Goal: Task Accomplishment & Management: Use online tool/utility

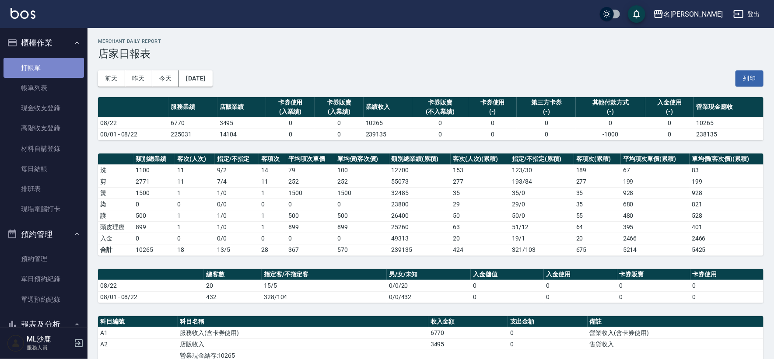
click at [45, 70] on link "打帳單" at bounding box center [43, 68] width 80 height 20
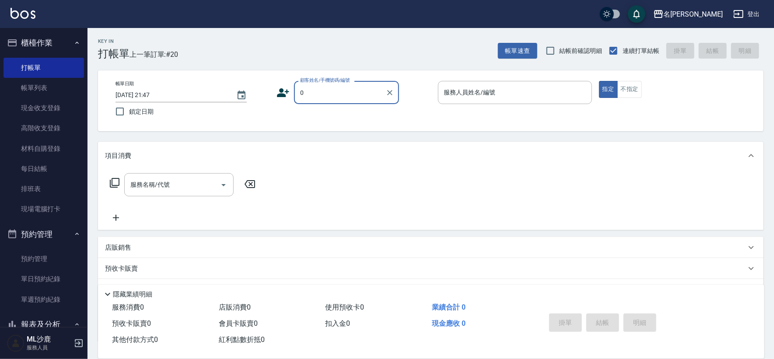
type input "無名字/0/null"
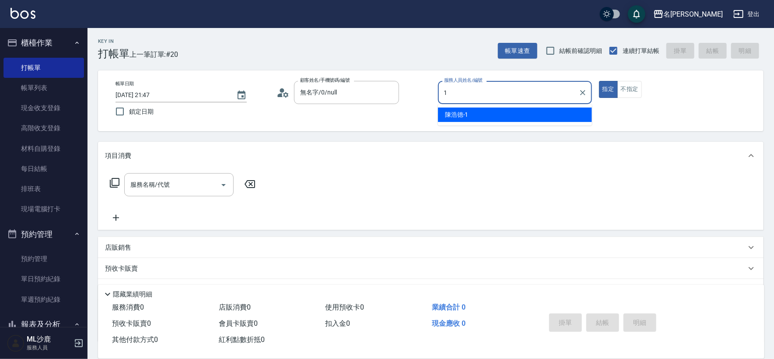
type input "[PERSON_NAME]1"
type button "true"
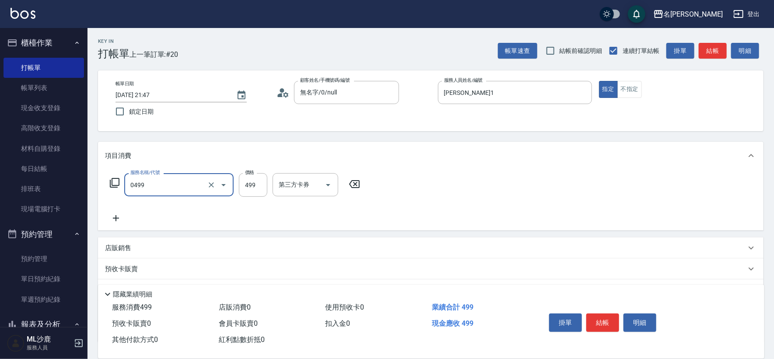
type input "[PERSON_NAME]499(0499)"
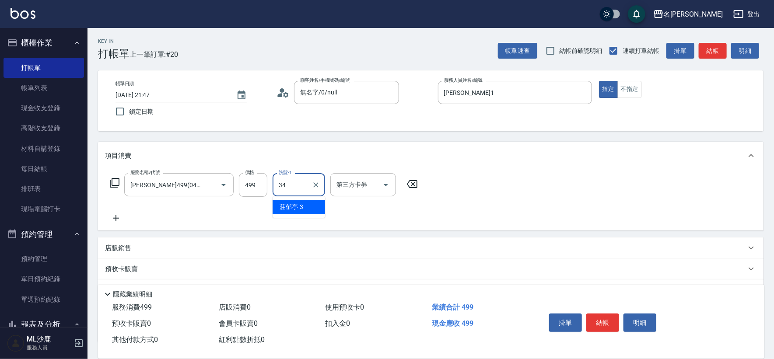
type input "[PERSON_NAME]-34"
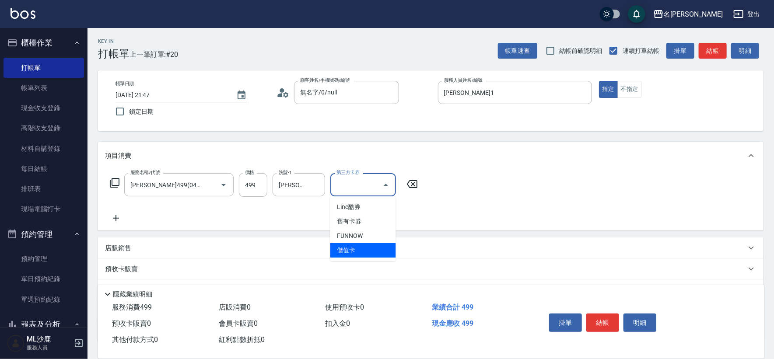
type input "儲值卡"
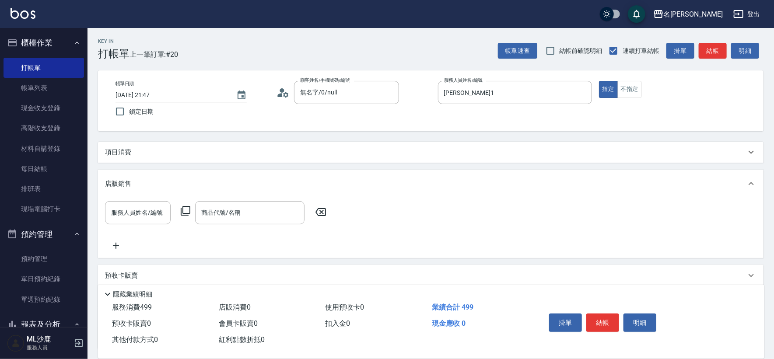
click at [255, 150] on div "項目消費" at bounding box center [425, 152] width 641 height 9
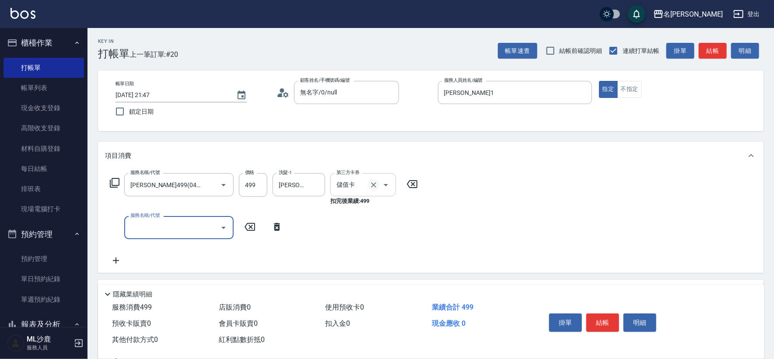
click at [372, 183] on icon "Clear" at bounding box center [373, 184] width 5 height 5
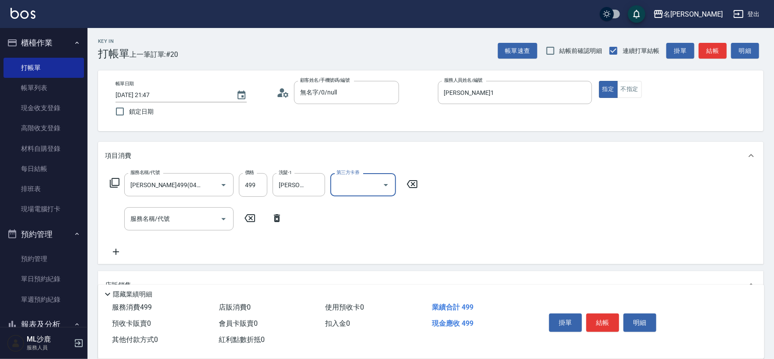
scroll to position [49, 0]
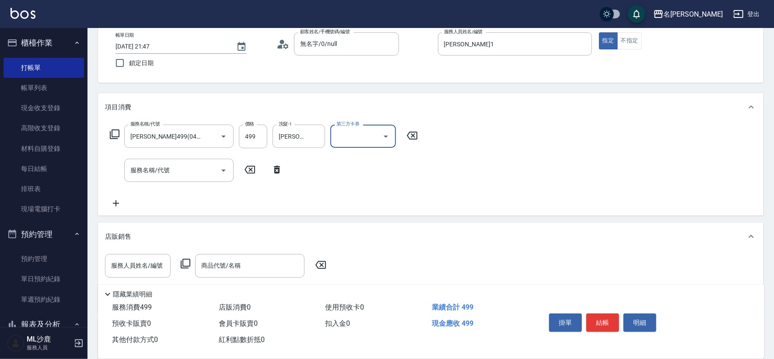
click at [188, 236] on div "店販銷售" at bounding box center [425, 236] width 641 height 9
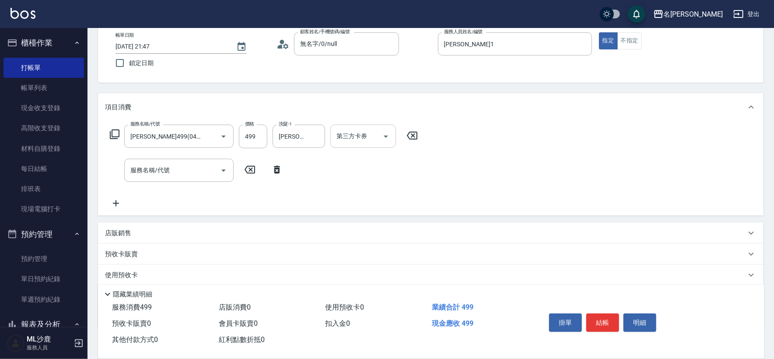
click at [141, 233] on div "店販銷售" at bounding box center [425, 233] width 641 height 9
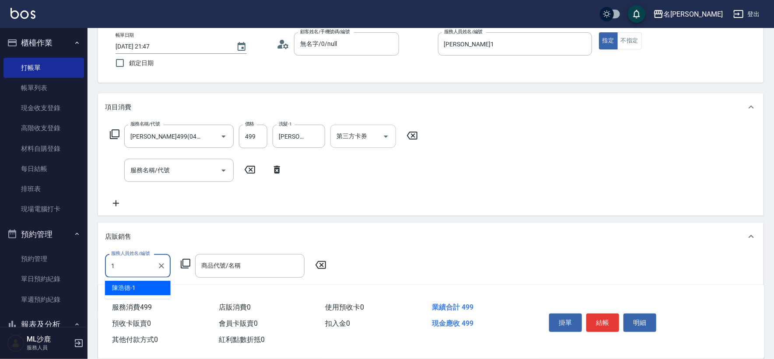
type input "[PERSON_NAME]1"
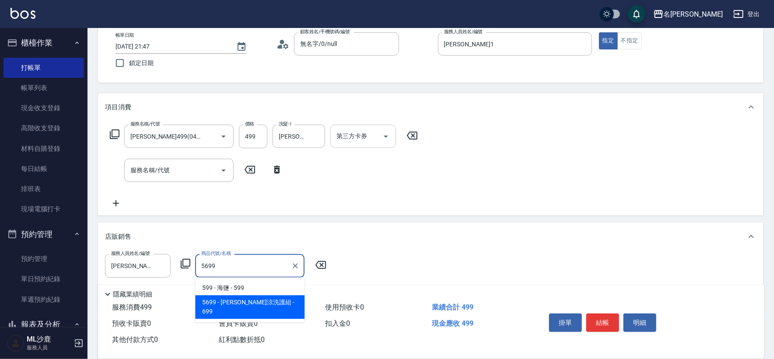
type input "水水沁涼洗護組"
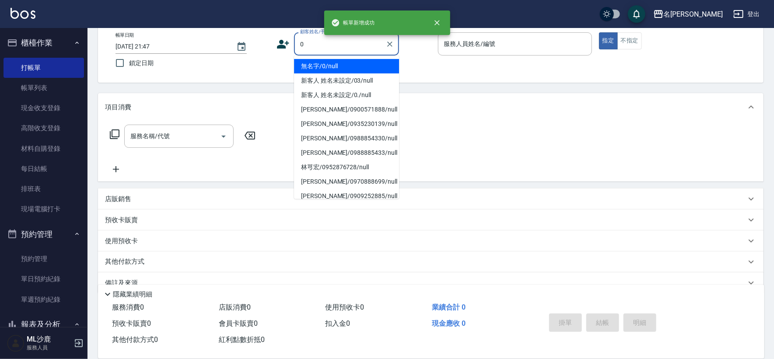
type input "無名字/0/null"
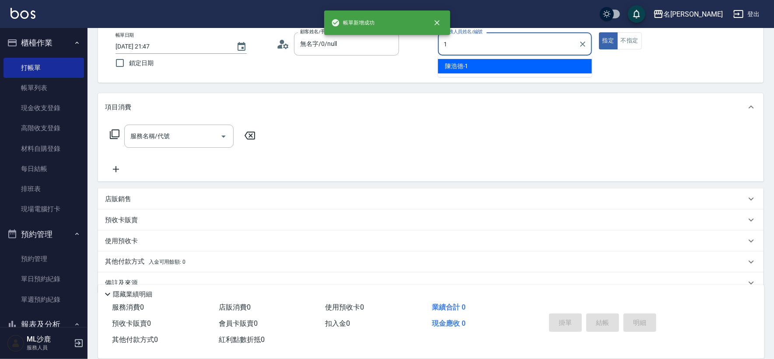
type input "[PERSON_NAME]1"
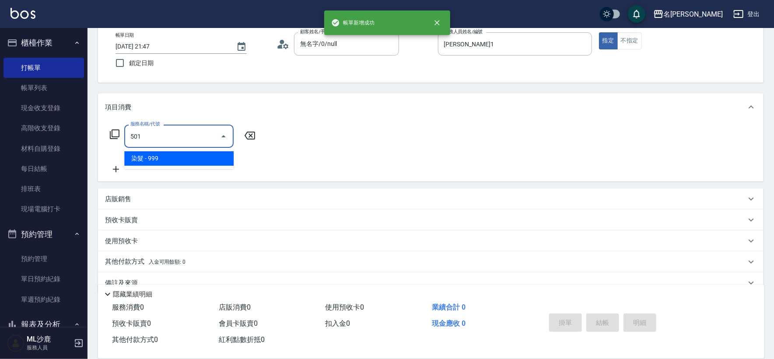
type input "染髮(501)"
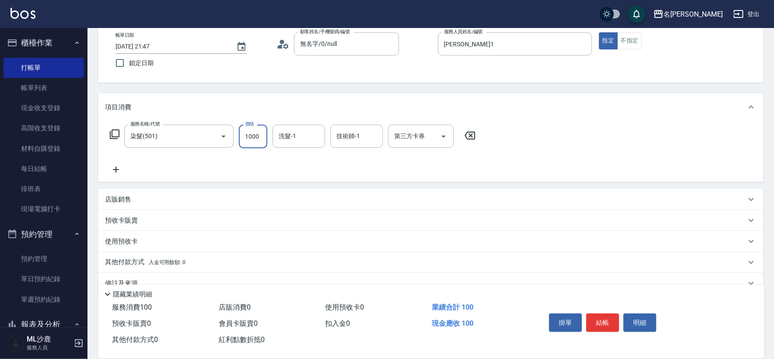
type input "1000"
type input "[PERSON_NAME]-34"
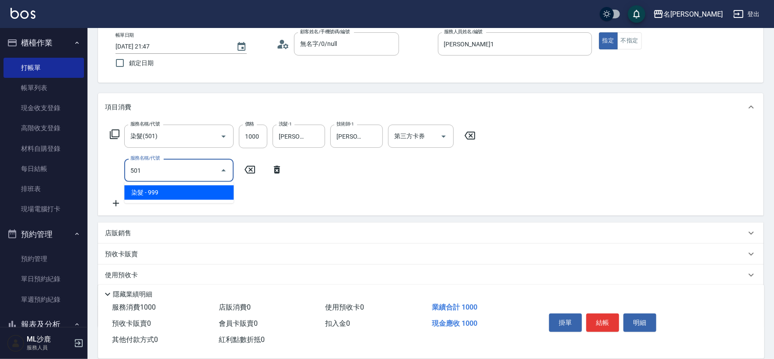
type input "染髮(501)"
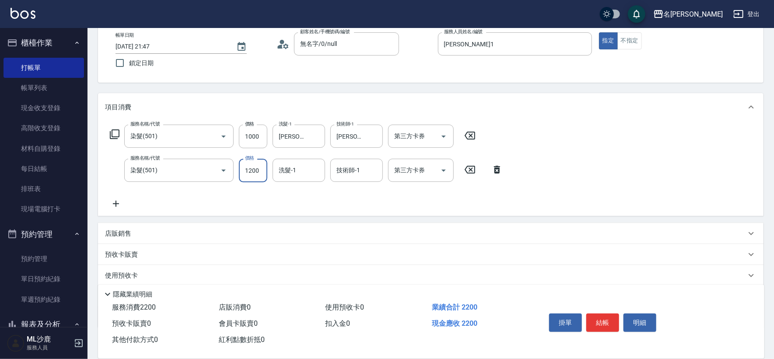
type input "1200"
type input "[PERSON_NAME]-34"
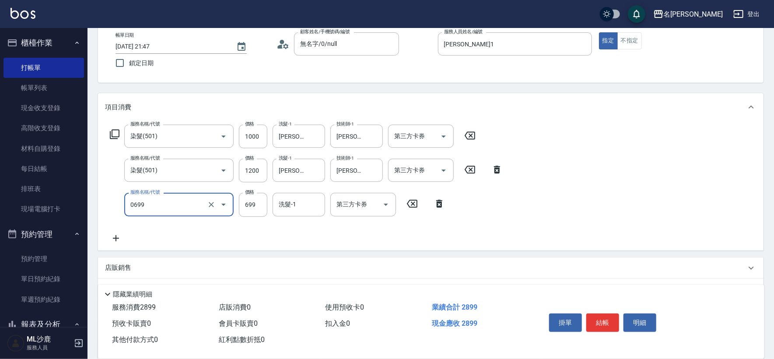
type input "精油SPA(0699)"
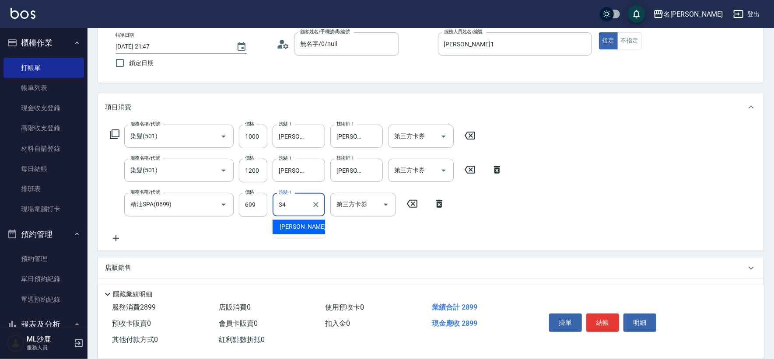
type input "[PERSON_NAME]-34"
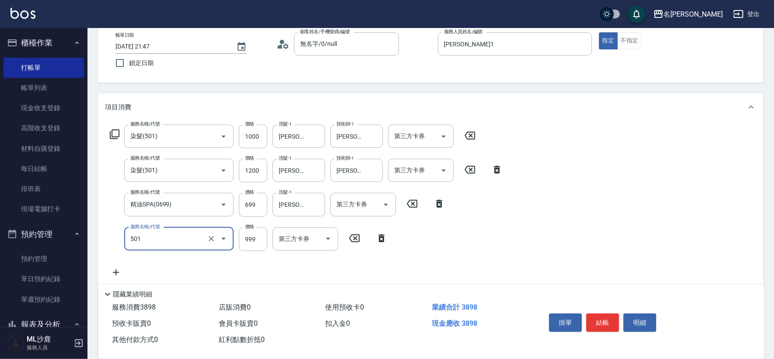
type input "染髮(501)"
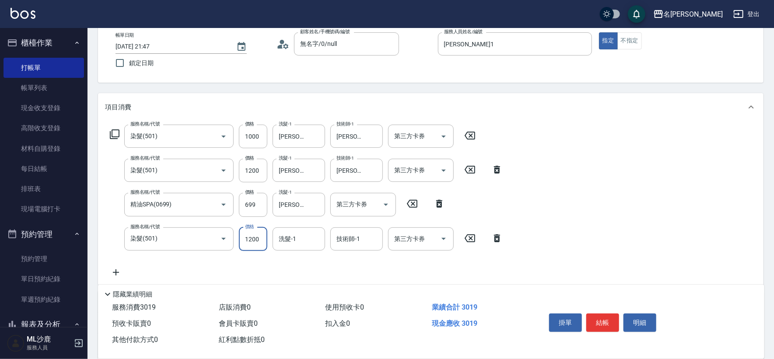
type input "1200"
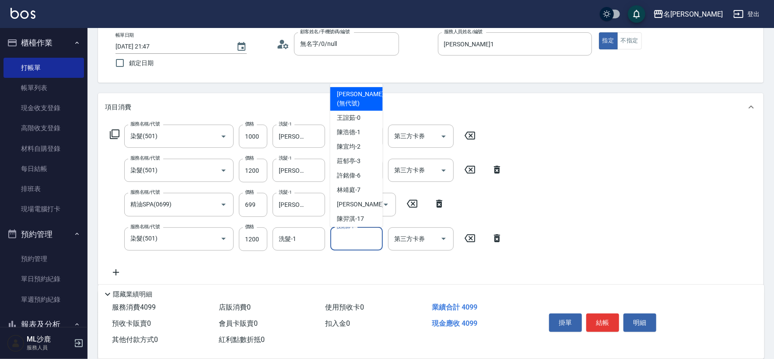
drag, startPoint x: 366, startPoint y: 242, endPoint x: 357, endPoint y: 276, distance: 35.2
click at [366, 242] on input "技術師-1" at bounding box center [356, 238] width 45 height 15
click at [417, 239] on div "第三方卡券 第三方卡券" at bounding box center [421, 238] width 66 height 23
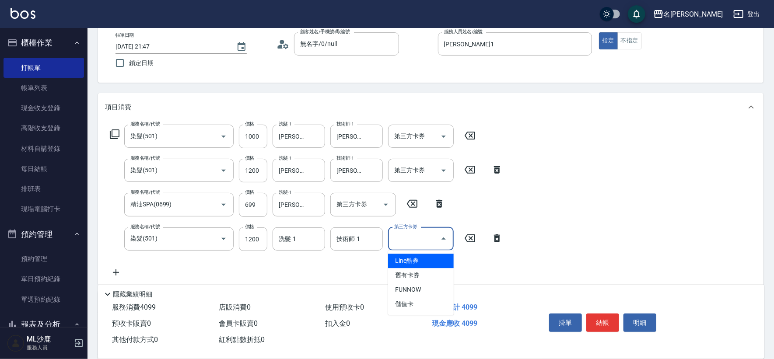
click at [417, 230] on label "第三方卡券" at bounding box center [405, 226] width 23 height 7
click at [417, 239] on input "第三方卡券" at bounding box center [414, 238] width 45 height 15
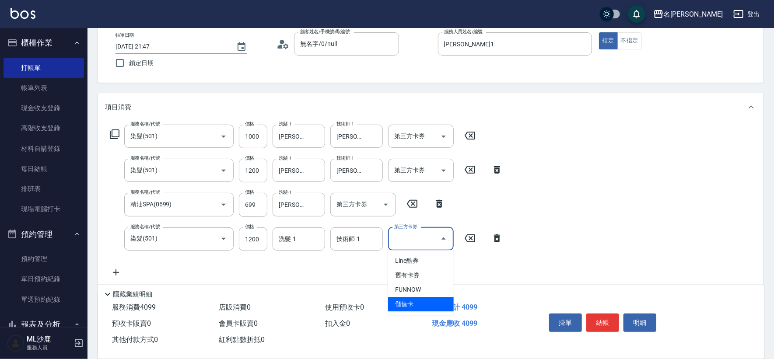
click at [408, 298] on span "儲值卡" at bounding box center [421, 304] width 66 height 14
type input "儲值卡"
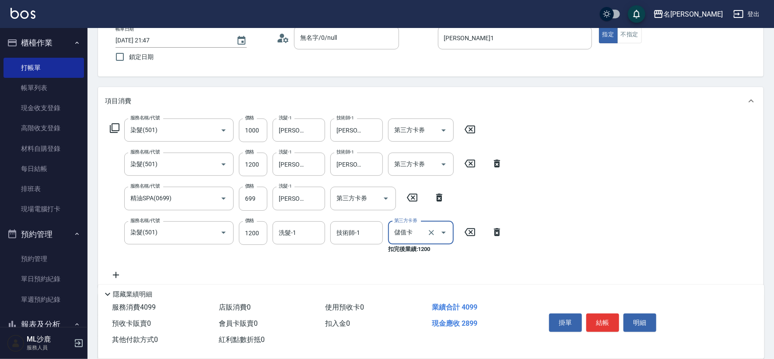
scroll to position [97, 0]
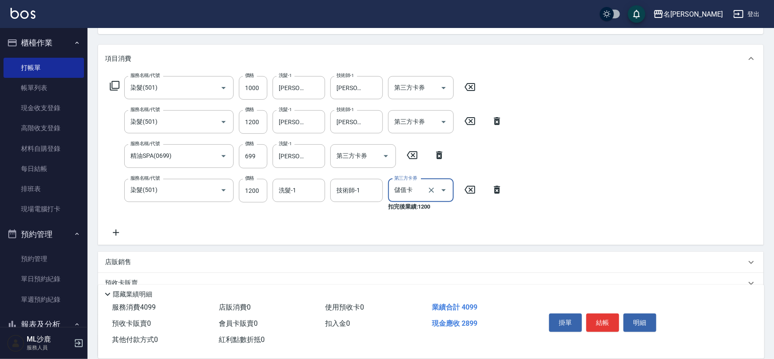
click at [109, 236] on icon at bounding box center [116, 232] width 22 height 10
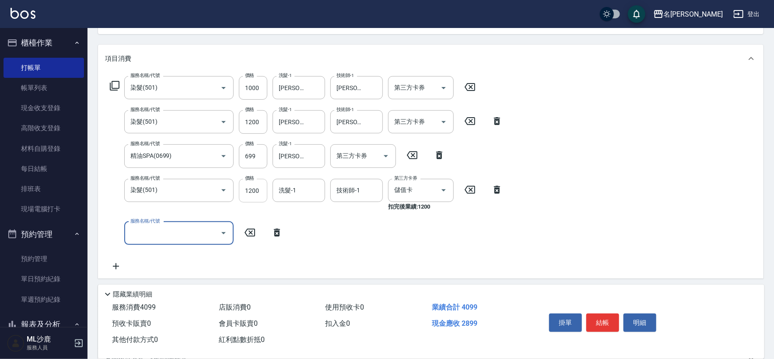
click at [242, 200] on input "1200" at bounding box center [253, 191] width 28 height 24
type input "1000"
click at [191, 239] on input "服務名稱/代號" at bounding box center [172, 233] width 88 height 15
type input "1000護(404)"
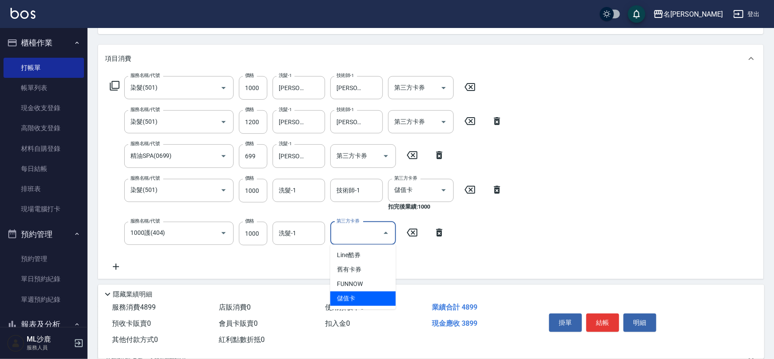
type input "儲值卡"
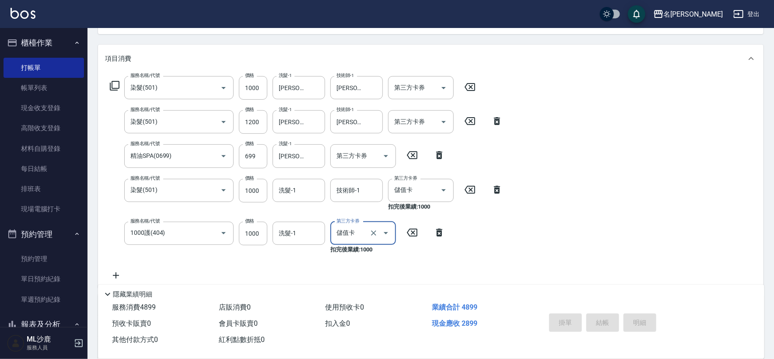
type input "[DATE] 21:48"
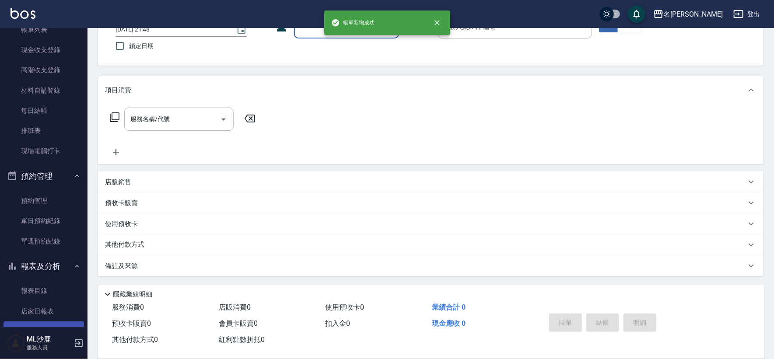
scroll to position [146, 0]
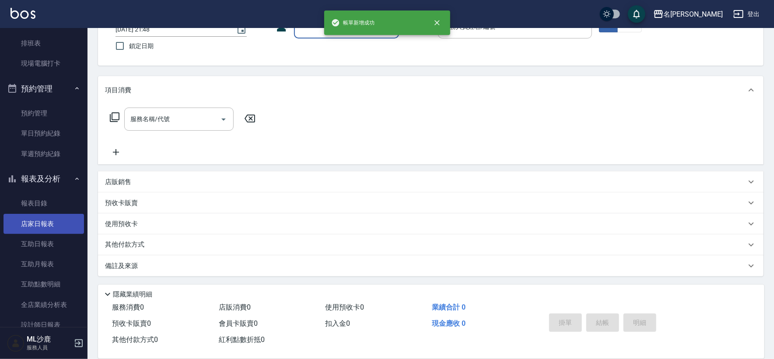
click at [43, 230] on link "店家日報表" at bounding box center [43, 224] width 80 height 20
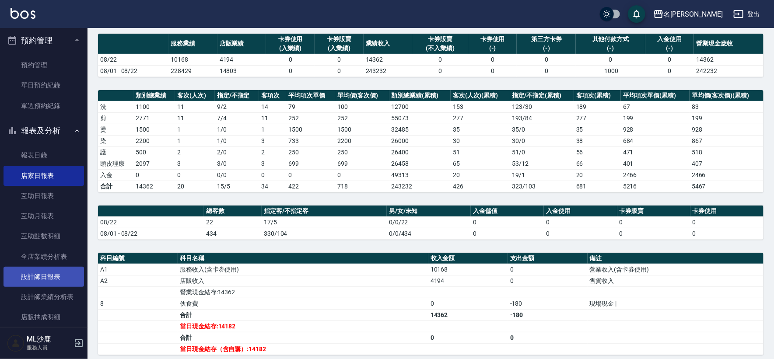
scroll to position [243, 0]
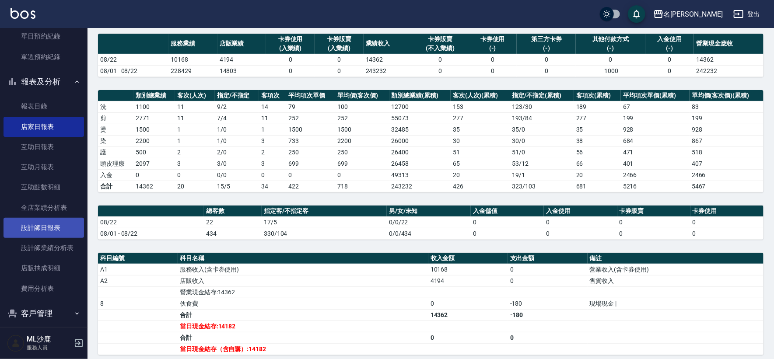
click at [34, 230] on link "設計師日報表" at bounding box center [43, 228] width 80 height 20
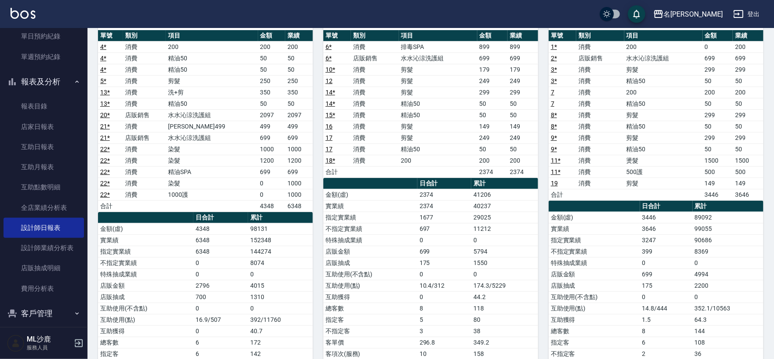
scroll to position [107, 0]
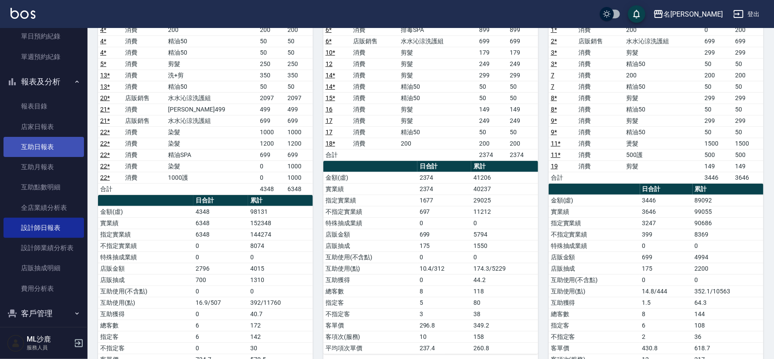
click at [53, 150] on link "互助日報表" at bounding box center [43, 147] width 80 height 20
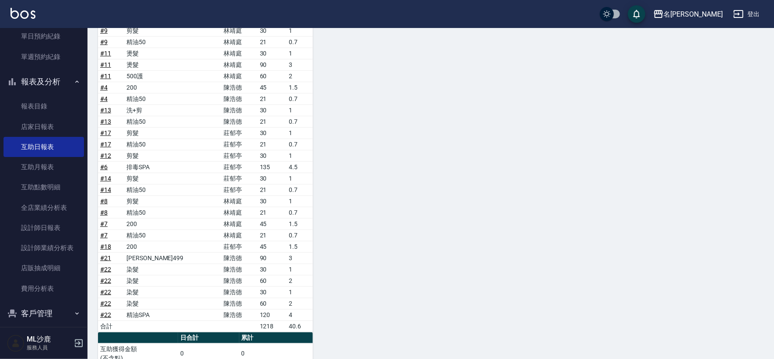
scroll to position [393, 0]
